Goal: Navigation & Orientation: Find specific page/section

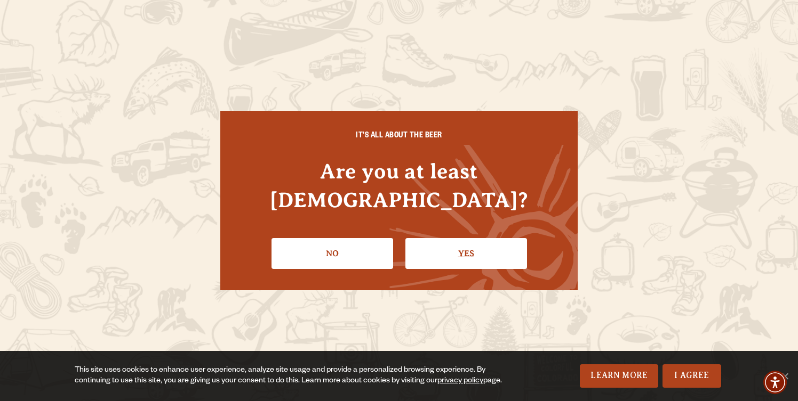
click at [463, 238] on link "Yes" at bounding box center [466, 253] width 122 height 31
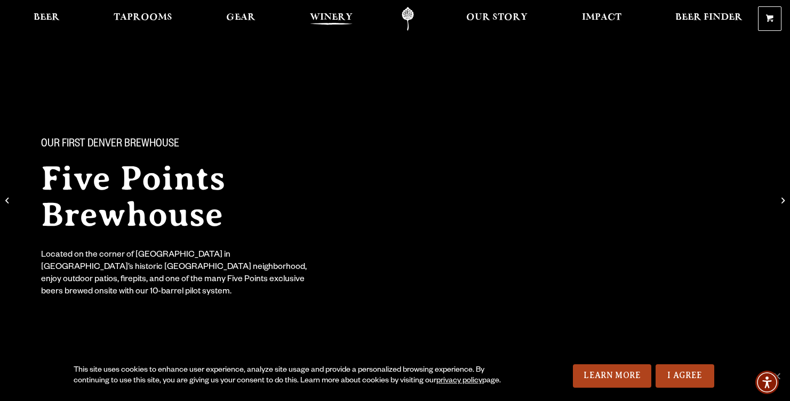
click at [331, 9] on link "Winery" at bounding box center [331, 19] width 57 height 24
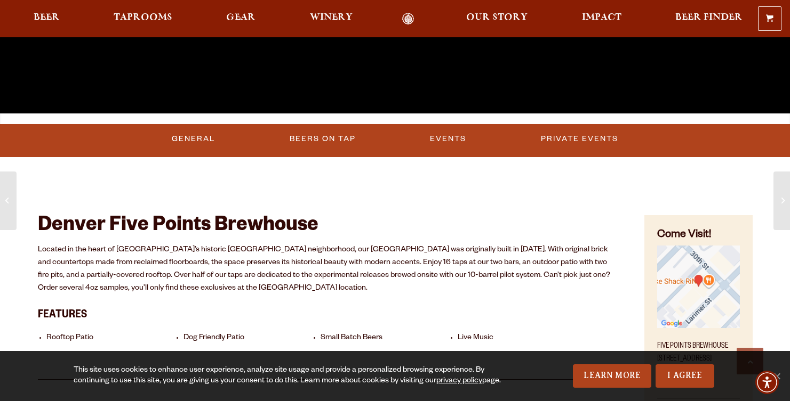
scroll to position [344, 0]
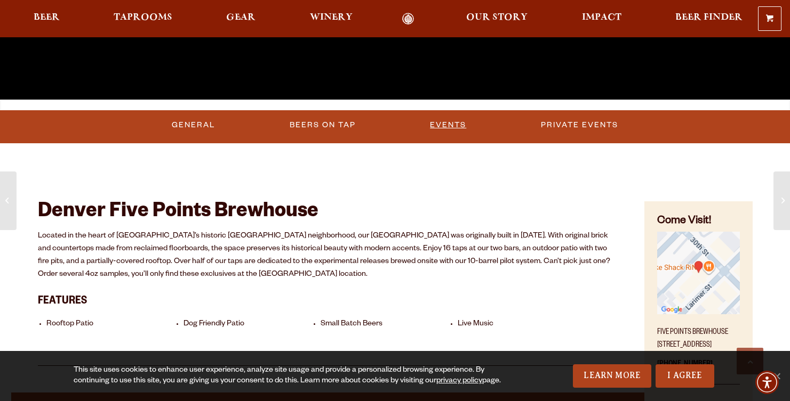
click at [452, 125] on link "Events" at bounding box center [447, 125] width 45 height 25
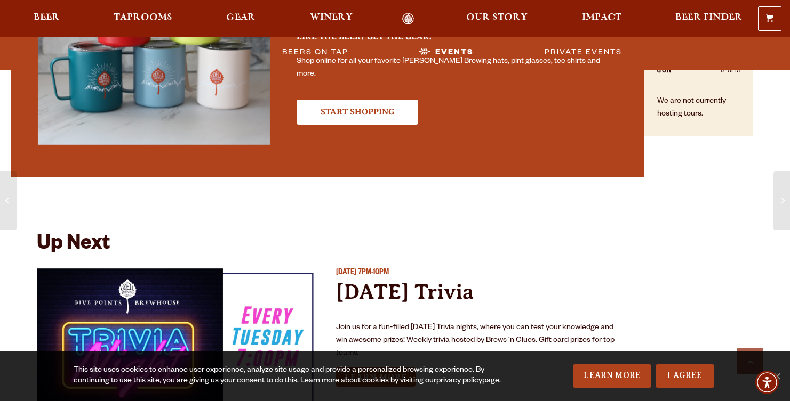
scroll to position [674, 0]
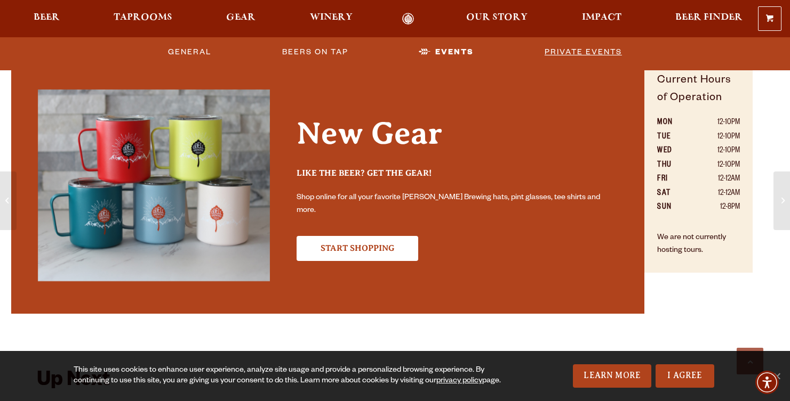
click at [594, 46] on link "Private Events" at bounding box center [583, 52] width 86 height 25
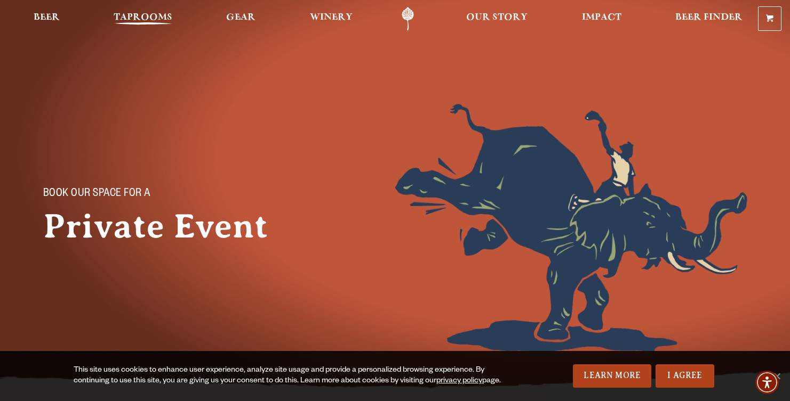
click at [147, 19] on span "Taprooms" at bounding box center [143, 17] width 59 height 9
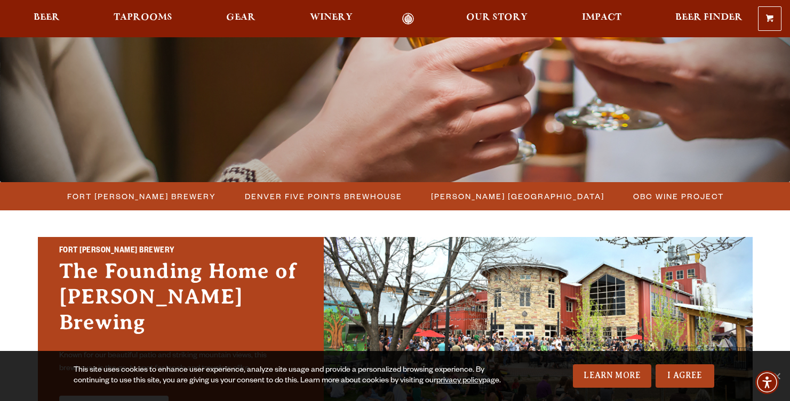
scroll to position [170, 0]
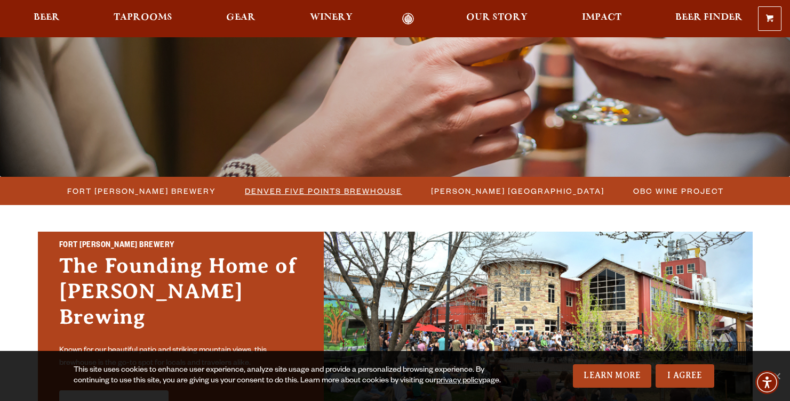
click at [300, 186] on span "Denver Five Points Brewhouse" at bounding box center [323, 190] width 157 height 15
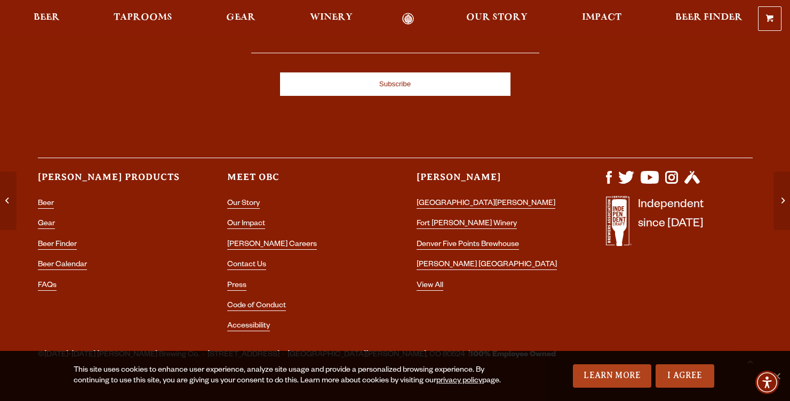
scroll to position [1669, 0]
